Goal: Transaction & Acquisition: Download file/media

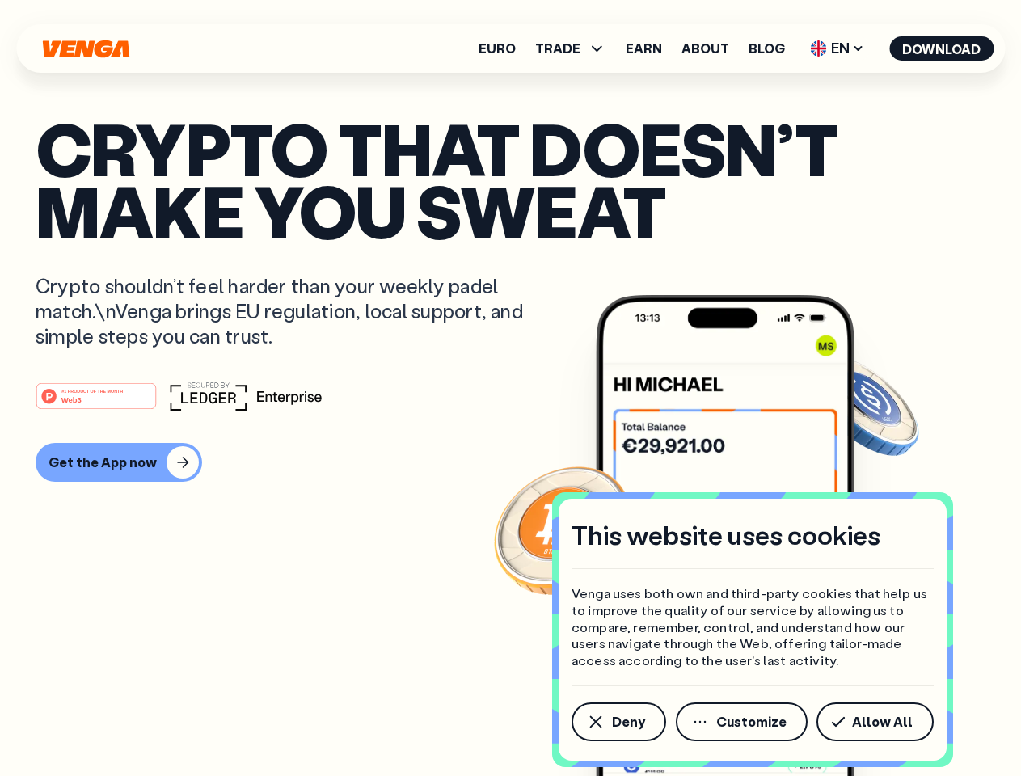
click at [510, 388] on div "#1 PRODUCT OF THE MONTH Web3" at bounding box center [511, 395] width 950 height 29
click at [617, 722] on span "Deny" at bounding box center [628, 721] width 33 height 13
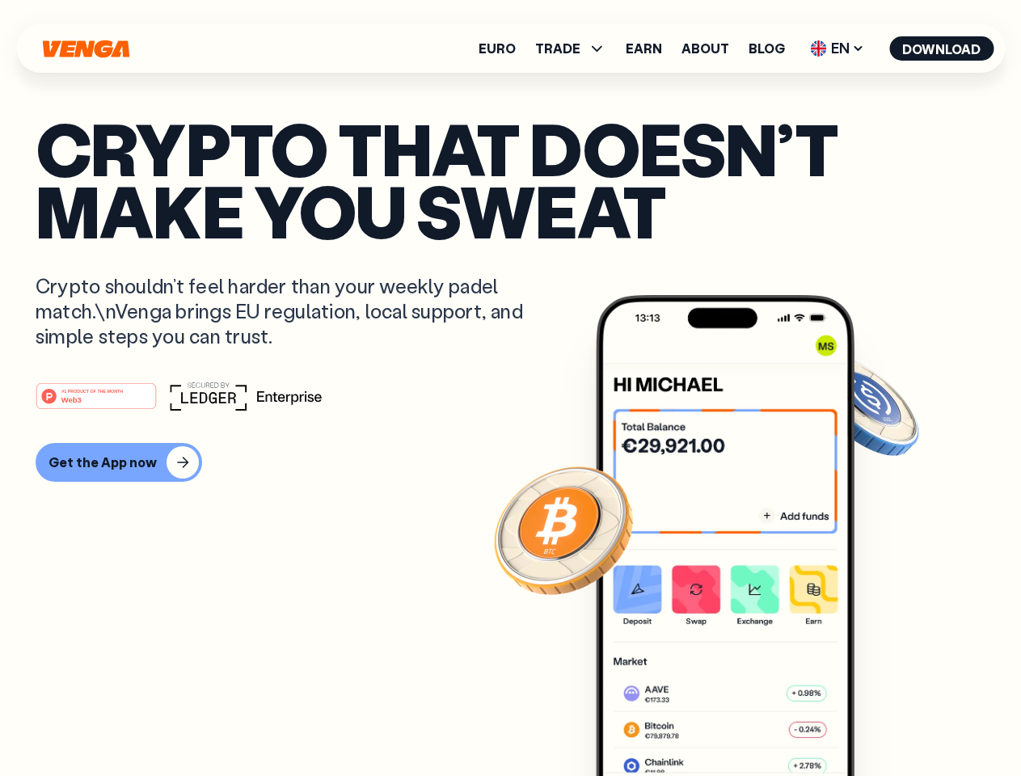
click at [743, 722] on img at bounding box center [725, 566] width 259 height 542
click at [878, 722] on article "Crypto that doesn’t make you sweat Crypto shouldn’t feel harder than your weekl…" at bounding box center [511, 420] width 950 height 606
click at [575, 48] on span "TRADE" at bounding box center [557, 48] width 45 height 13
click at [837, 48] on span "EN" at bounding box center [836, 49] width 65 height 26
click at [942, 48] on button "Download" at bounding box center [941, 48] width 104 height 24
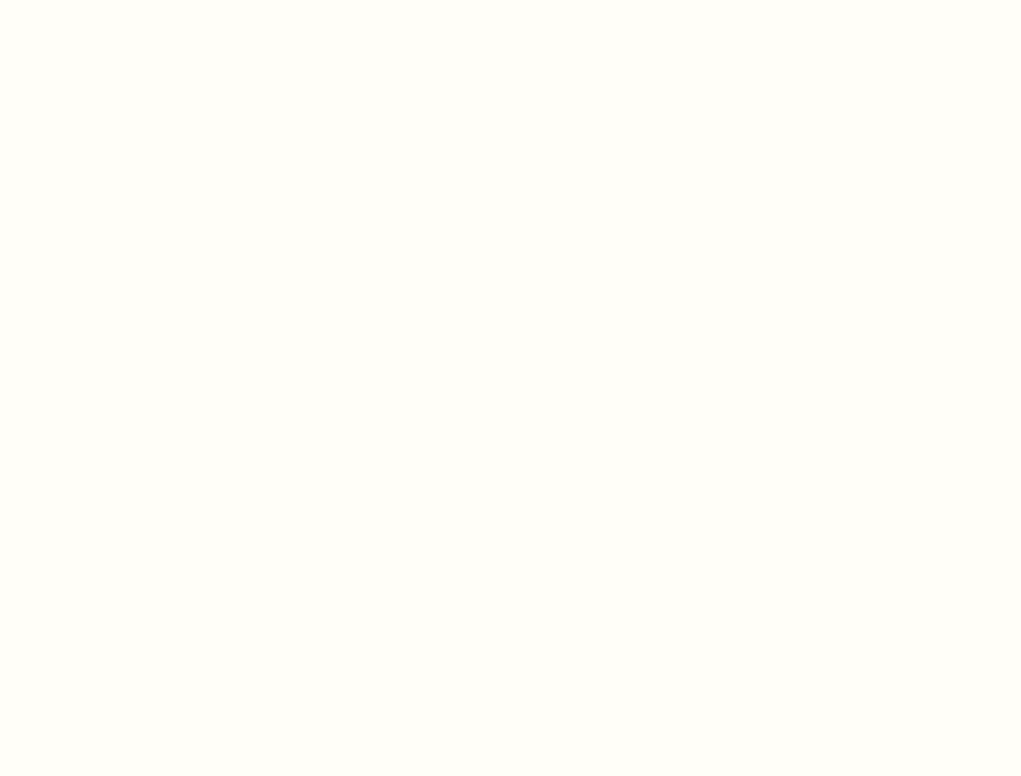
click at [116, 0] on html "This website uses cookies Venga uses both own and third-party cookies that help…" at bounding box center [510, 0] width 1021 height 0
click at [99, 0] on html "This website uses cookies Venga uses both own and third-party cookies that help…" at bounding box center [510, 0] width 1021 height 0
